Goal: Task Accomplishment & Management: Complete application form

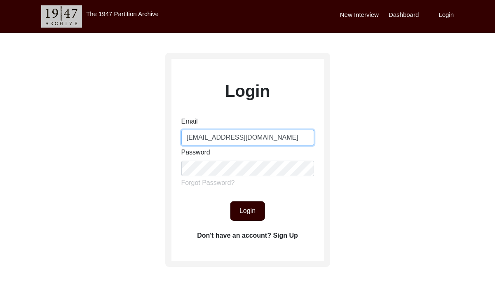
type input "[EMAIL_ADDRESS][DOMAIN_NAME]"
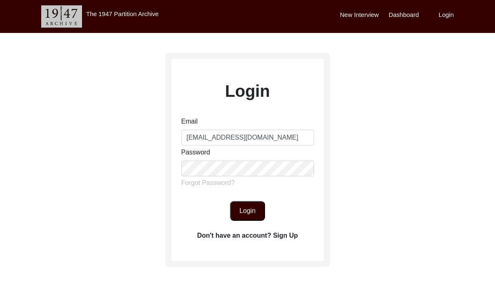
click at [245, 215] on button "Login" at bounding box center [247, 211] width 35 height 20
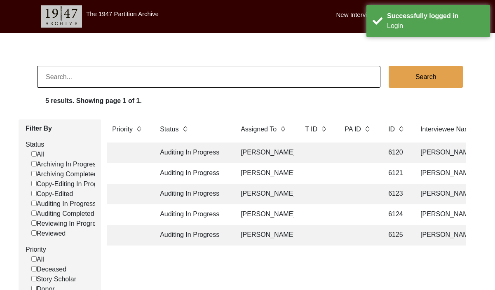
click at [182, 153] on td "Auditing In Progress" at bounding box center [192, 153] width 74 height 21
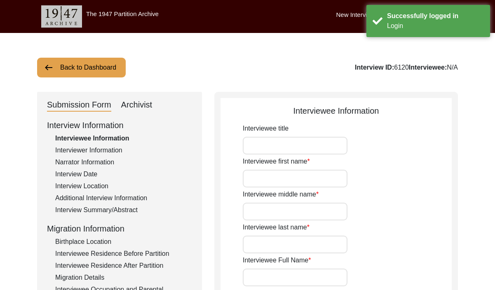
type input "Mr."
type input "[PERSON_NAME]"
type input "N/A"
type input "[PERSON_NAME]"
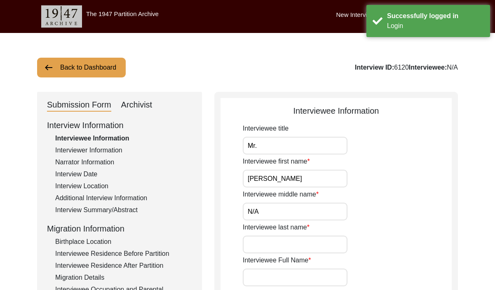
type input "N/A"
type input "[DATE]"
type input "N/A"
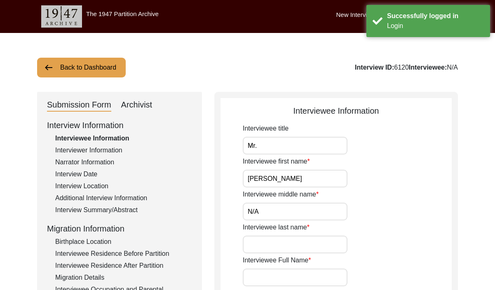
type input "81"
type input "N/A"
type textarea "N/A"
type input "English, Haryanvi, Hindi, Punjabi"
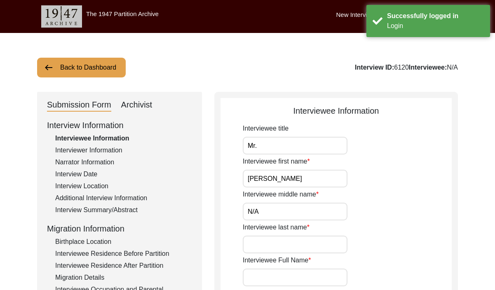
type input "N/A"
type input "[DEMOGRAPHIC_DATA]"
type input "N/A"
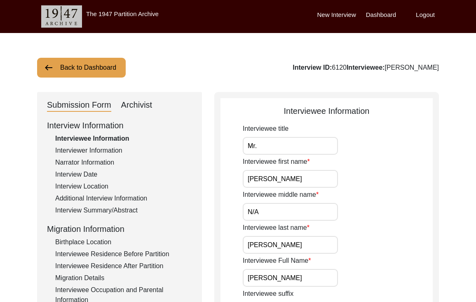
click at [74, 146] on div "Interviewer Information" at bounding box center [123, 151] width 137 height 10
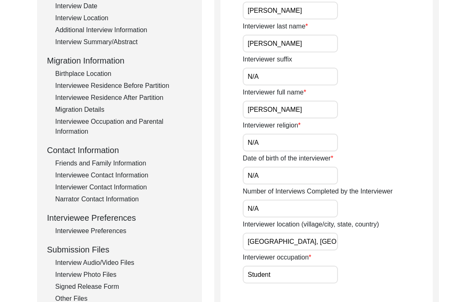
scroll to position [87, 0]
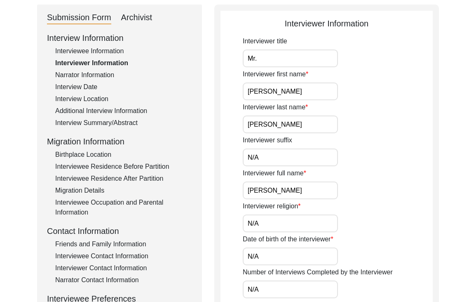
click at [89, 52] on div "Interviewee Information" at bounding box center [123, 51] width 137 height 10
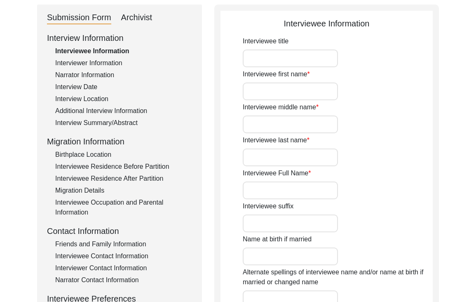
type input "Mr."
type input "[PERSON_NAME]"
type input "N/A"
type input "[PERSON_NAME]"
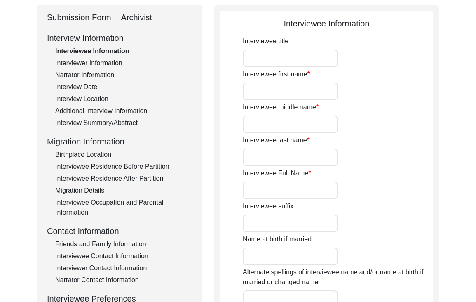
type input "N/A"
type input "[DATE]"
type input "N/A"
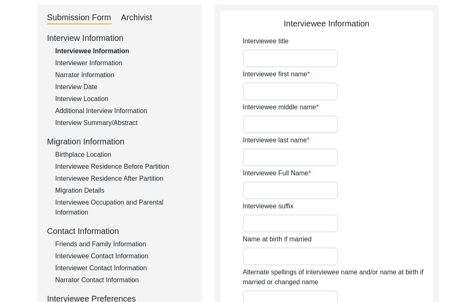
type input "81"
type input "N/A"
type textarea "N/A"
type input "English, Haryanvi, Hindi, Punjabi"
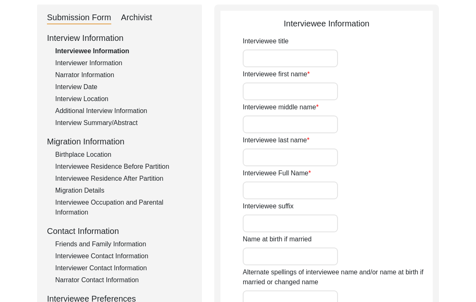
type input "N/A"
type input "[DEMOGRAPHIC_DATA]"
type input "N/A"
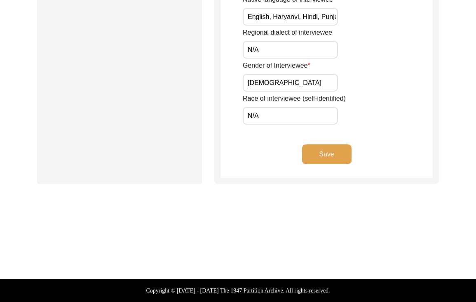
scroll to position [528, 0]
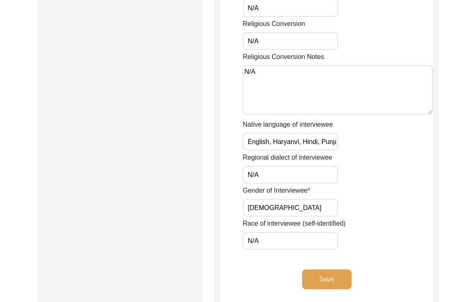
drag, startPoint x: 248, startPoint y: 142, endPoint x: 312, endPoint y: 148, distance: 64.2
click at [308, 148] on input "English, Haryanvi, Hindi, Punjabi" at bounding box center [290, 142] width 95 height 18
click at [296, 138] on input "English, Haryanvi, Hindi, Punjabi" at bounding box center [290, 142] width 95 height 18
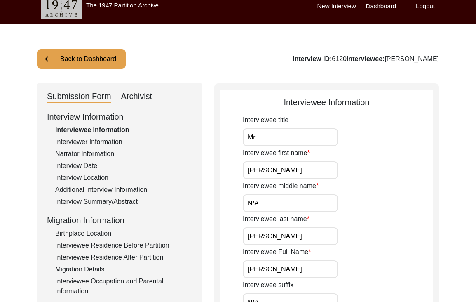
scroll to position [0, 0]
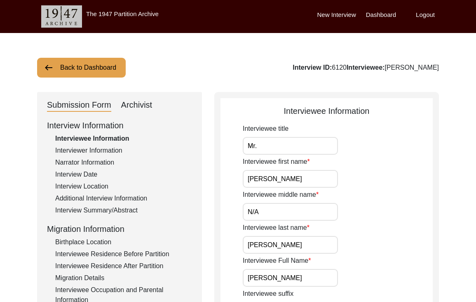
click at [81, 162] on div "Narrator Information" at bounding box center [123, 163] width 137 height 10
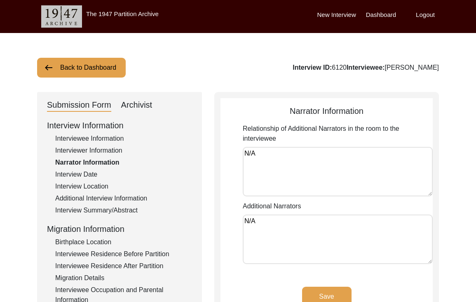
click at [73, 176] on div "Interview Date" at bounding box center [123, 174] width 137 height 10
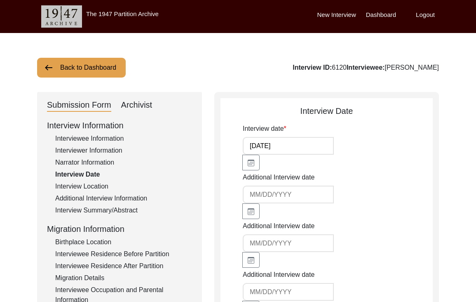
click at [62, 186] on div "Interview Location" at bounding box center [123, 186] width 137 height 10
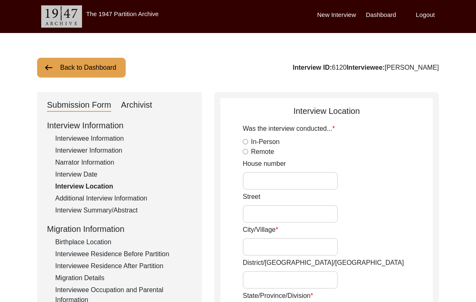
radio input "true"
type input "67"
type input "[PERSON_NAME] Vihar"
type input "Ambala Cantt"
type input "[GEOGRAPHIC_DATA]"
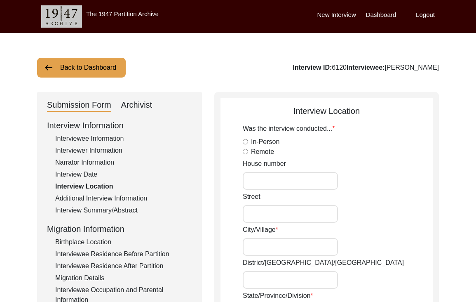
type input "Haryana"
type input "[GEOGRAPHIC_DATA]"
type input "133205"
type input "N/A"
type input "[PERSON_NAME], [GEOGRAPHIC_DATA], [GEOGRAPHIC_DATA]"
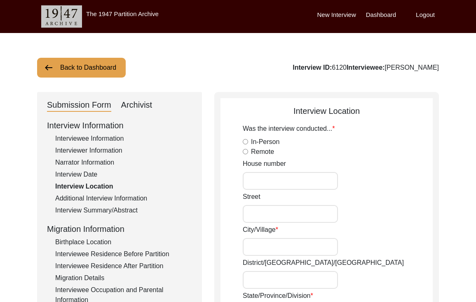
type input "30.3752"
type input "76.7821"
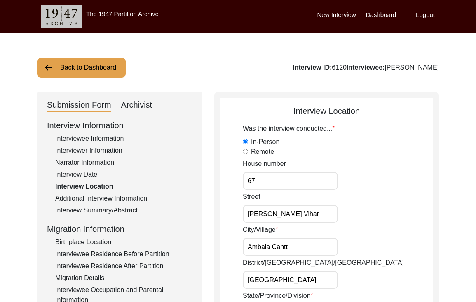
click at [82, 197] on div "Additional Interview Information" at bounding box center [123, 198] width 137 height 10
